Goal: Navigation & Orientation: Go to known website

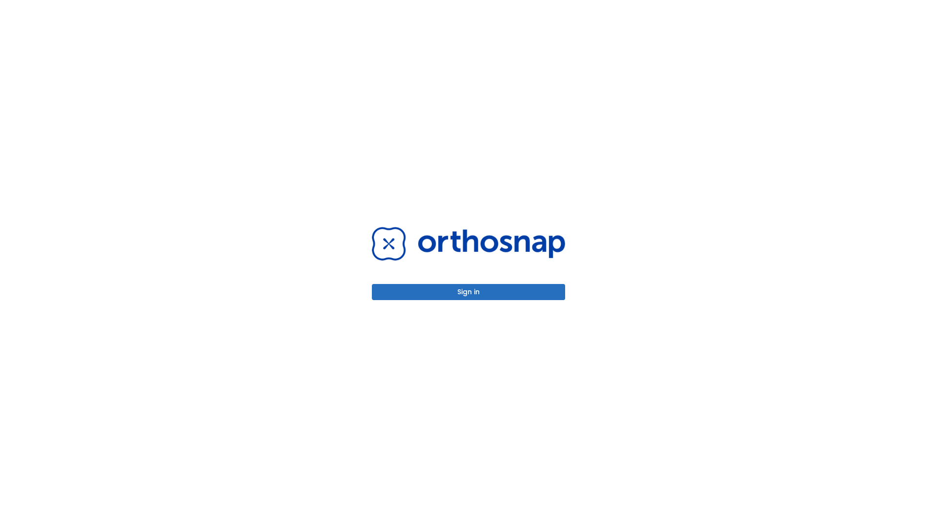
click at [469, 292] on button "Sign in" at bounding box center [468, 292] width 193 height 16
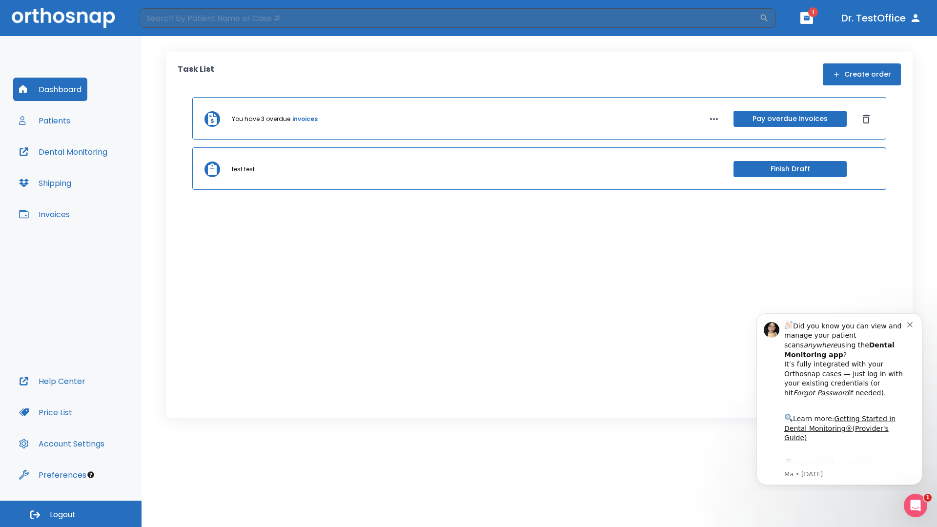
click at [71, 514] on span "Logout" at bounding box center [63, 515] width 26 height 11
